Goal: Information Seeking & Learning: Learn about a topic

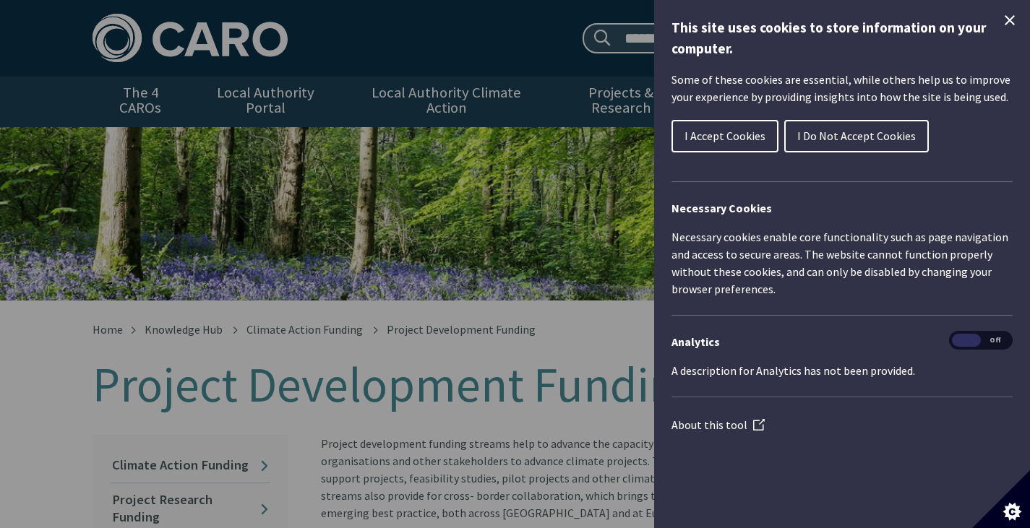
click at [1012, 20] on icon "Close Cookie Control" at bounding box center [1009, 20] width 17 height 17
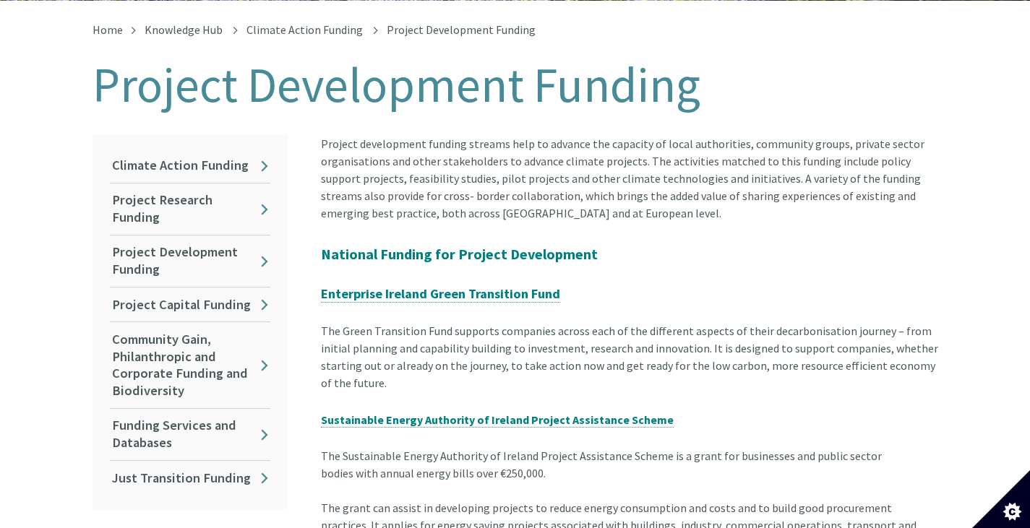
scroll to position [301, 0]
click at [195, 288] on link "Project Capital Funding" at bounding box center [190, 304] width 160 height 34
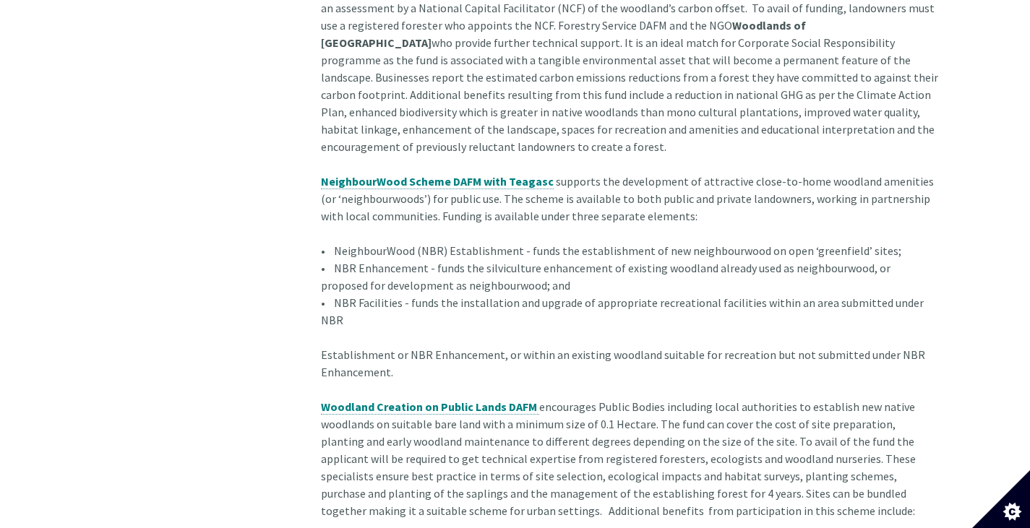
scroll to position [1481, 0]
